Goal: Transaction & Acquisition: Purchase product/service

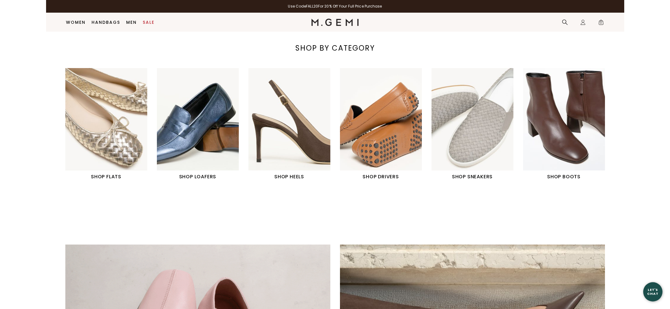
scroll to position [49, 0]
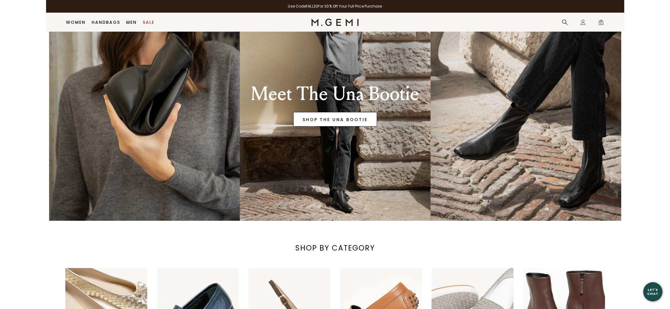
click at [339, 115] on link "SHOP THE UNA BOOTIE" at bounding box center [335, 119] width 84 height 14
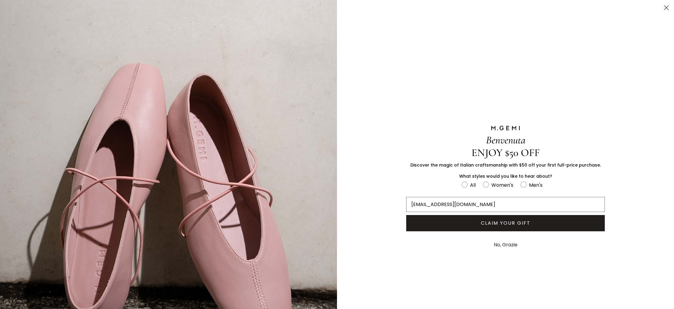
type input "lyildiz@comcast.net"
click at [502, 224] on button "CLAIM YOUR GIFT" at bounding box center [506, 223] width 199 height 16
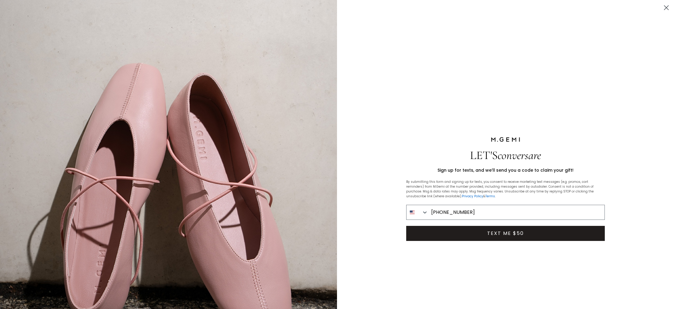
type input "617-596-8605"
click at [524, 231] on button "TEXT ME $50" at bounding box center [506, 233] width 199 height 15
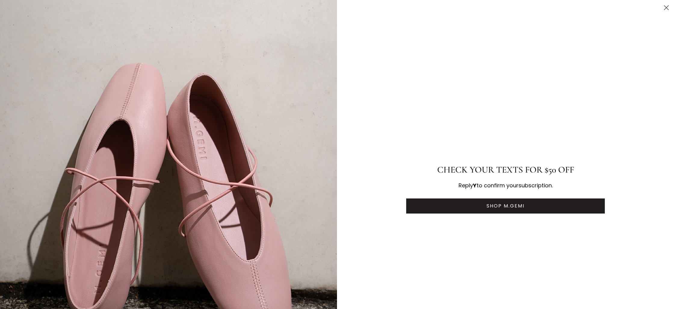
click at [517, 206] on button "SHOP M.GEMI" at bounding box center [506, 205] width 199 height 15
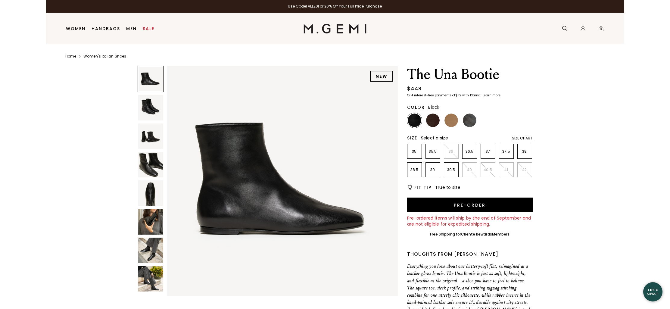
click at [525, 138] on div "Size Chart" at bounding box center [522, 138] width 21 height 5
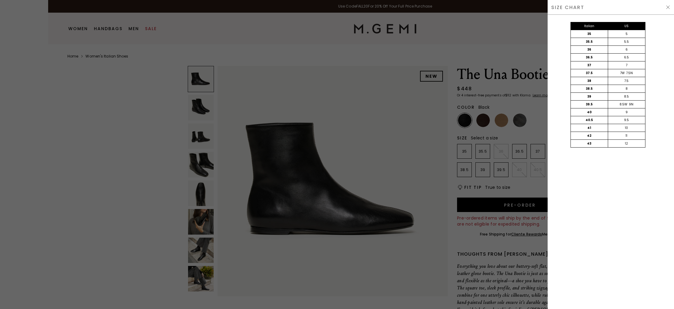
drag, startPoint x: 440, startPoint y: 31, endPoint x: 456, endPoint y: 43, distance: 20.7
click at [440, 31] on div at bounding box center [337, 154] width 674 height 309
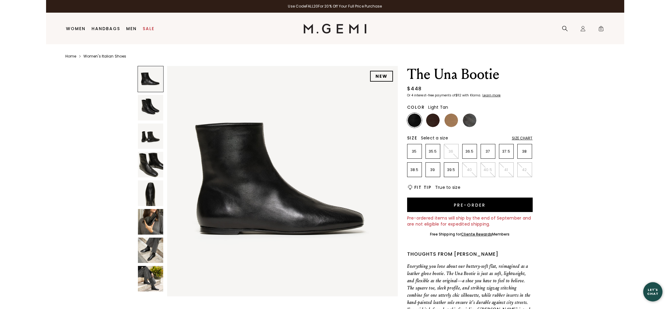
click at [451, 122] on img at bounding box center [451, 121] width 14 height 14
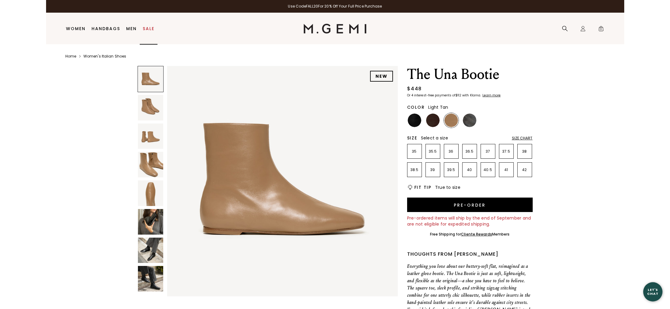
click at [144, 29] on link "Sale" at bounding box center [149, 28] width 12 height 5
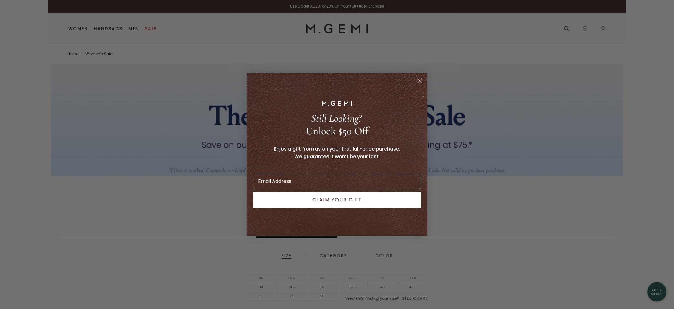
click at [419, 81] on icon "Close dialog" at bounding box center [420, 81] width 4 height 4
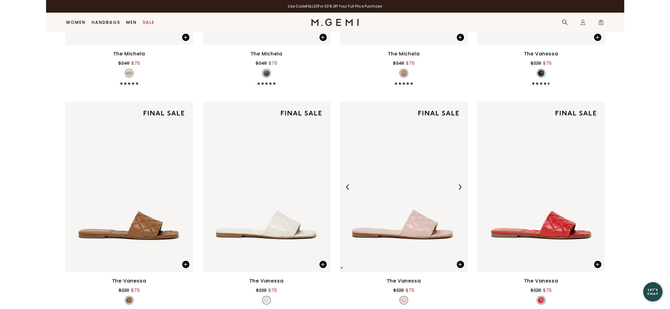
scroll to position [495, 0]
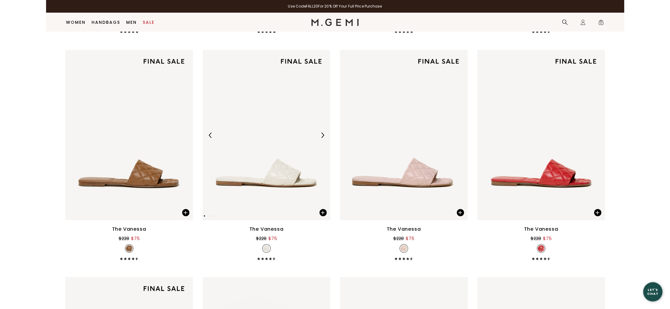
click at [277, 176] on img at bounding box center [267, 135] width 128 height 170
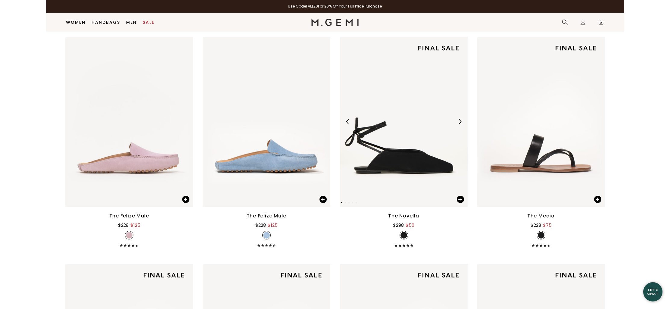
scroll to position [1001, 0]
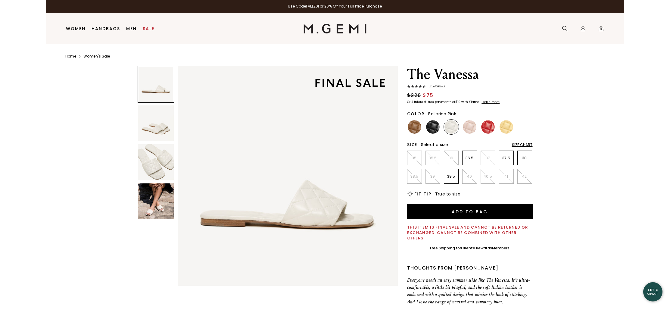
drag, startPoint x: 474, startPoint y: 132, endPoint x: 468, endPoint y: 131, distance: 6.1
click at [474, 132] on img at bounding box center [470, 127] width 14 height 14
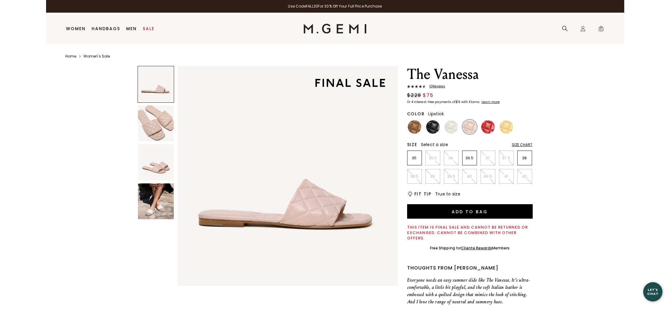
click at [488, 130] on img at bounding box center [488, 127] width 14 height 14
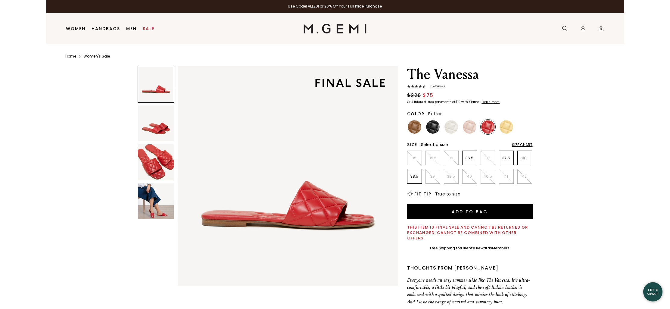
click at [506, 128] on img at bounding box center [507, 127] width 14 height 14
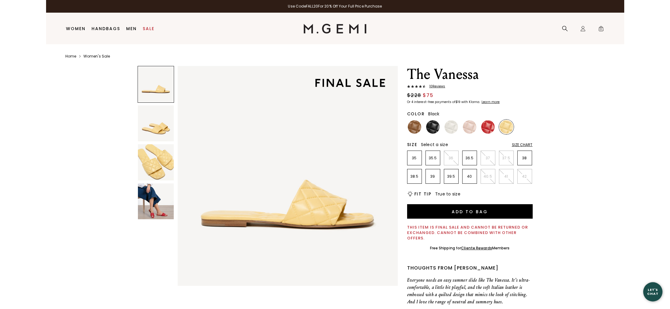
click at [426, 129] on img at bounding box center [433, 127] width 14 height 14
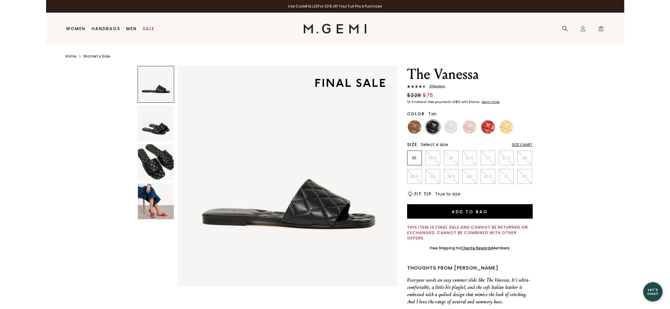
click at [409, 125] on img at bounding box center [415, 127] width 14 height 14
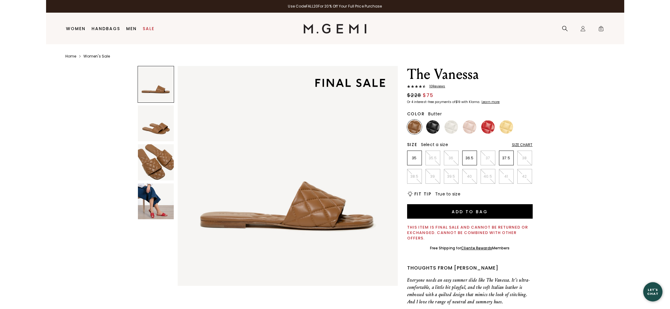
click at [503, 128] on img at bounding box center [507, 127] width 14 height 14
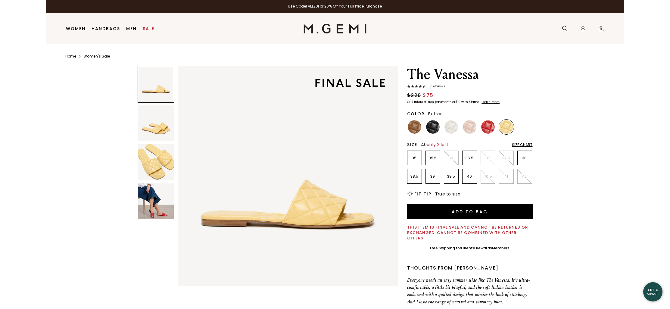
click at [471, 176] on p "40" at bounding box center [470, 176] width 14 height 5
click at [517, 147] on div "Size 40 only 2 left Size Chart" at bounding box center [470, 145] width 126 height 6
click at [517, 145] on div "Size Chart" at bounding box center [522, 144] width 21 height 5
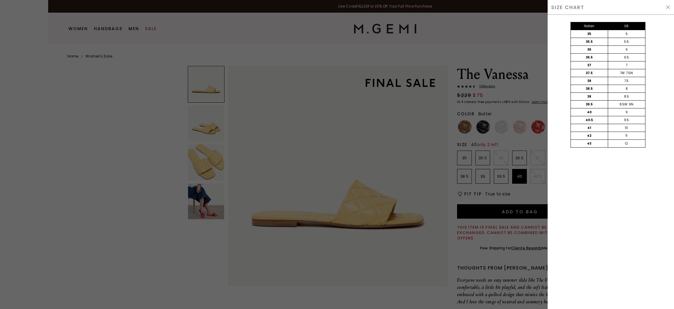
click at [366, 147] on div at bounding box center [337, 154] width 674 height 309
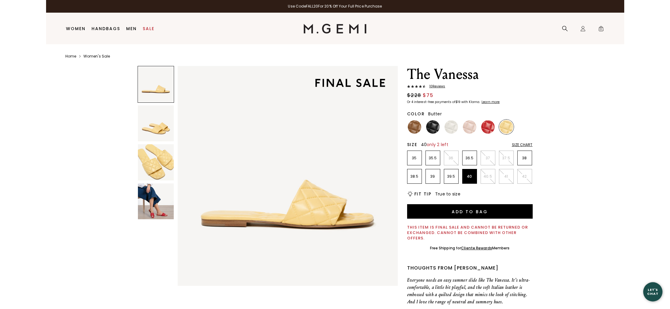
click at [156, 206] on img at bounding box center [156, 201] width 36 height 36
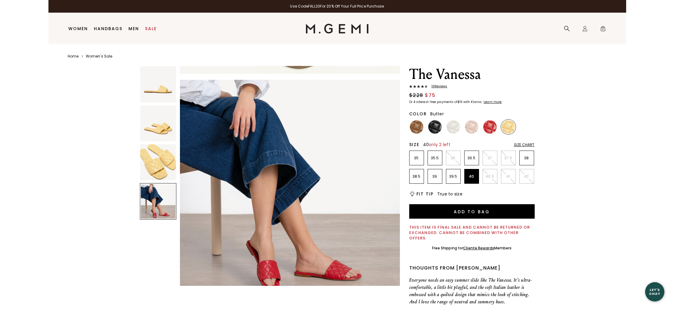
scroll to position [664, 0]
